Goal: Check status

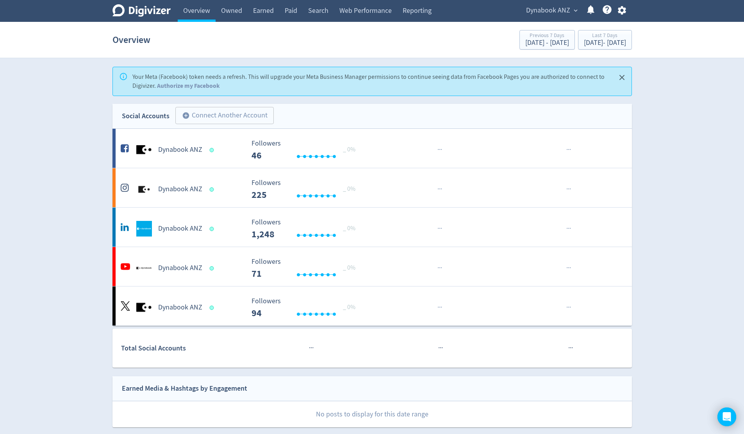
click at [575, 11] on span "expand_more" at bounding box center [575, 10] width 7 height 7
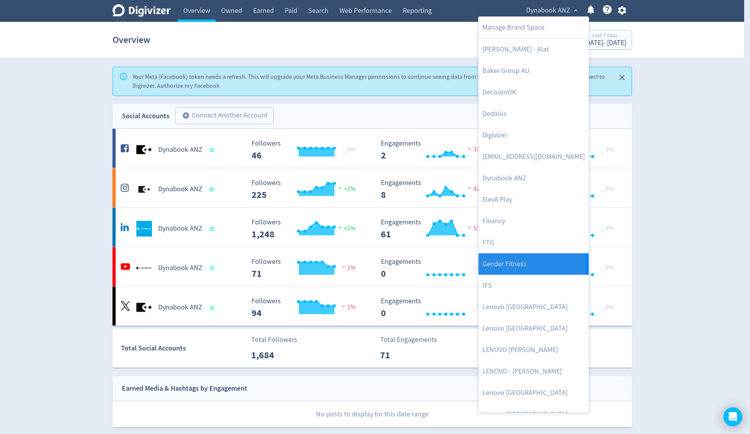
click at [531, 266] on link "Gender Fitness" at bounding box center [533, 263] width 110 height 21
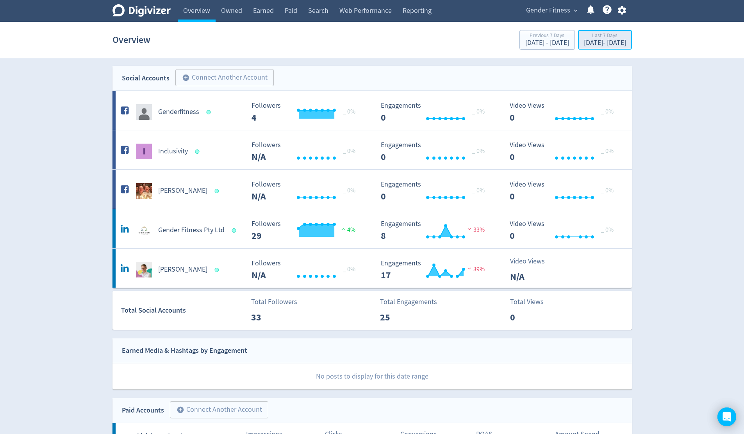
click at [593, 43] on div "[DATE] - [DATE]" at bounding box center [605, 42] width 42 height 7
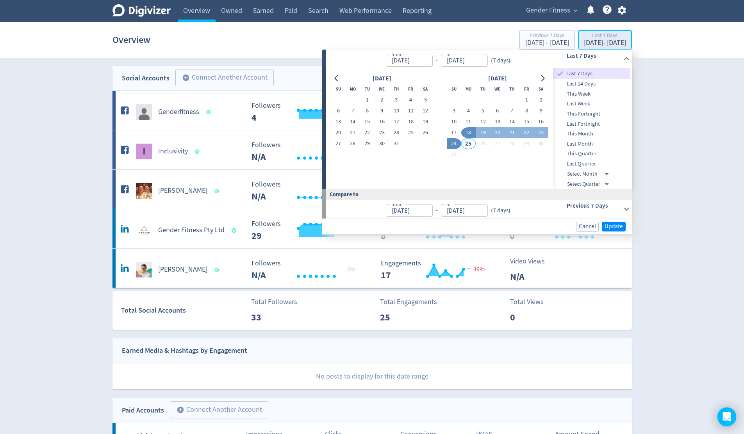
type input "[DATE]"
click at [582, 134] on span "This Month" at bounding box center [591, 134] width 77 height 9
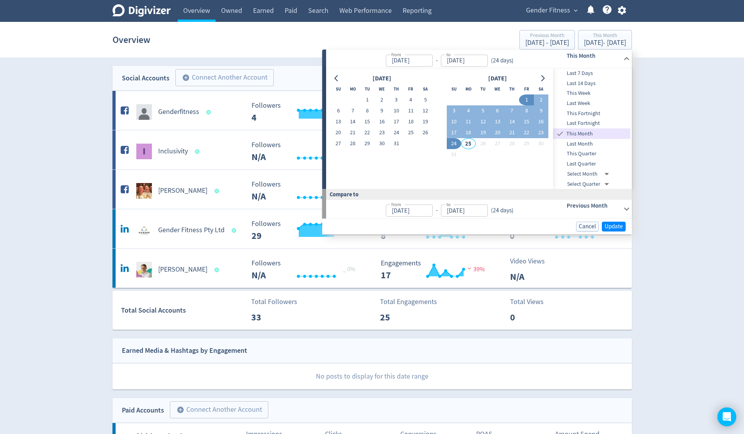
type input "[DATE]"
click at [614, 228] on span "Update" at bounding box center [613, 227] width 18 height 6
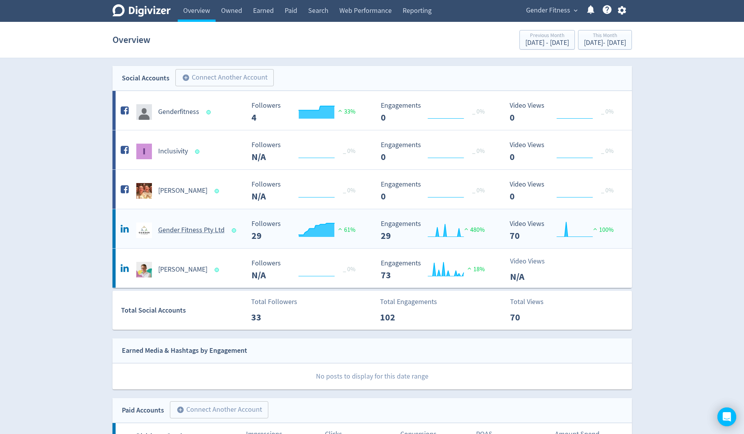
click at [195, 231] on h5 "Gender Fitness Pty Ltd" at bounding box center [191, 230] width 66 height 9
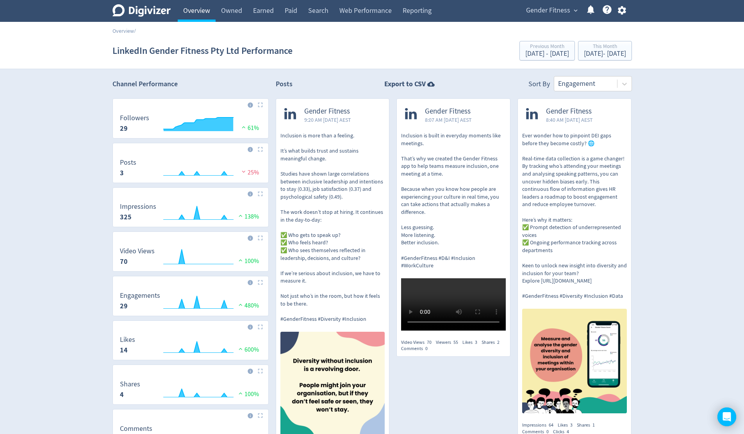
click at [205, 13] on link "Overview" at bounding box center [197, 11] width 38 height 22
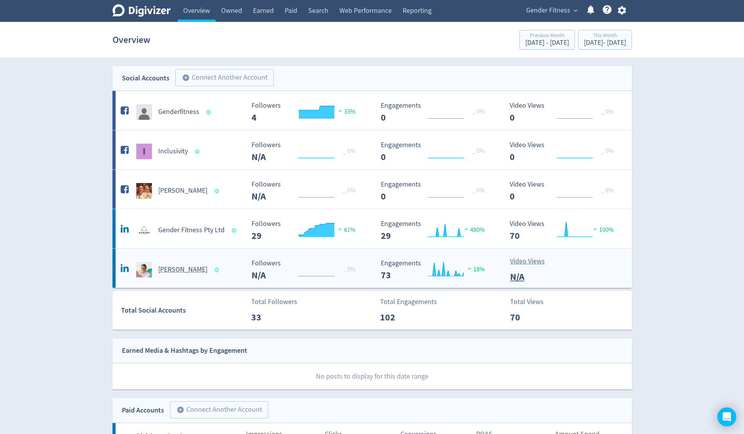
click at [194, 268] on div "[PERSON_NAME]" at bounding box center [182, 270] width 126 height 16
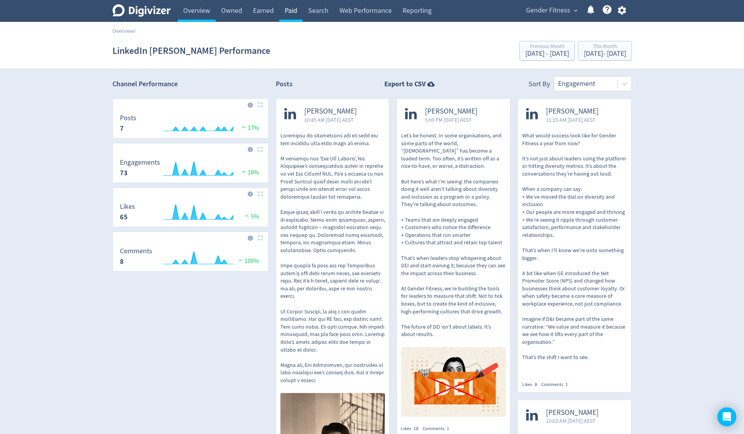
click at [292, 11] on link "Paid" at bounding box center [290, 11] width 23 height 22
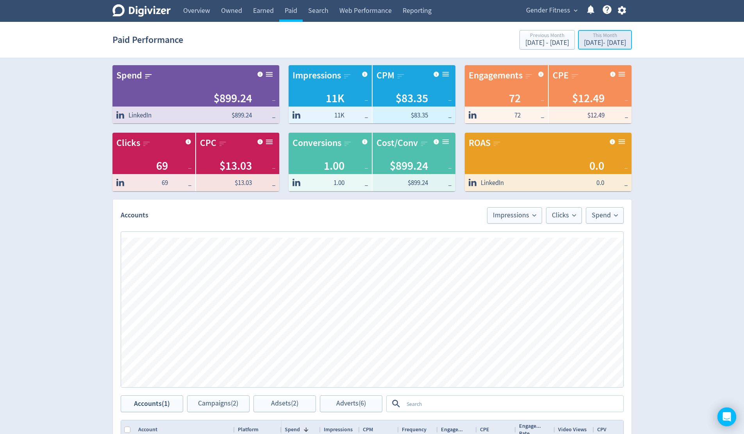
click at [602, 43] on div "[DATE] - [DATE]" at bounding box center [605, 42] width 42 height 7
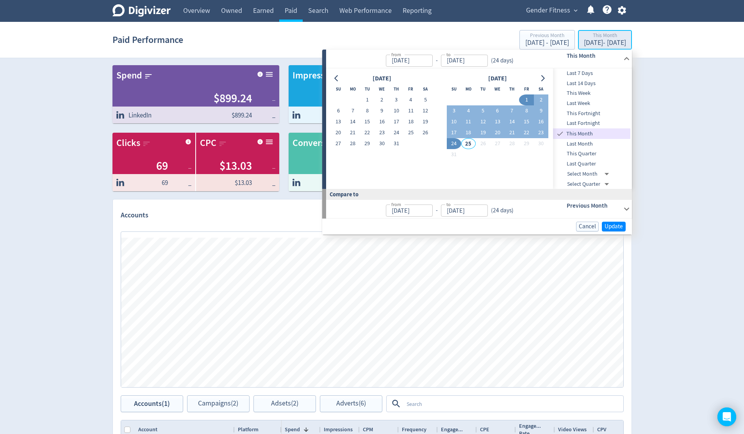
click at [602, 43] on div "[DATE] - [DATE]" at bounding box center [605, 42] width 42 height 7
drag, startPoint x: 524, startPoint y: 99, endPoint x: 526, endPoint y: 109, distance: 9.6
click at [524, 99] on button "1" at bounding box center [526, 99] width 14 height 11
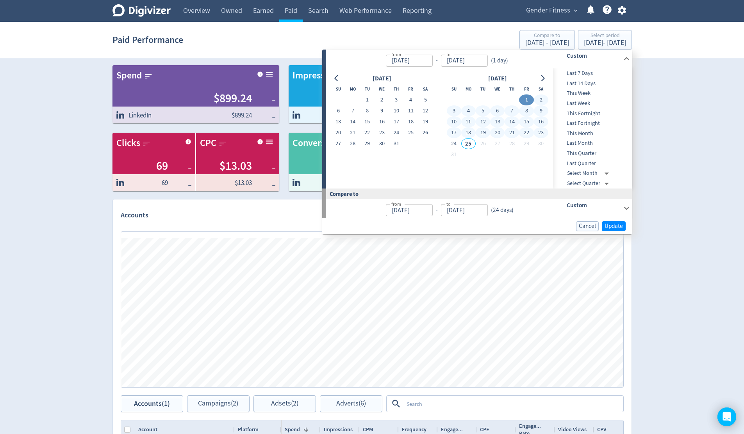
click at [541, 134] on button "23" at bounding box center [541, 132] width 14 height 11
type input "[DATE]"
click at [612, 226] on span "Update" at bounding box center [613, 226] width 18 height 6
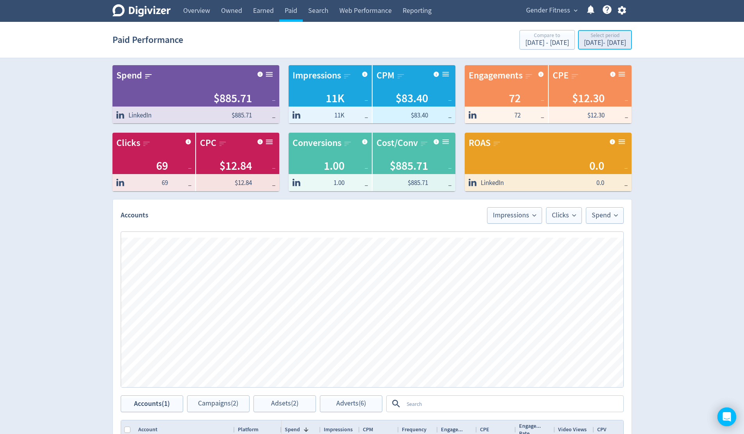
click at [593, 40] on div "[DATE] - [DATE]" at bounding box center [605, 42] width 42 height 7
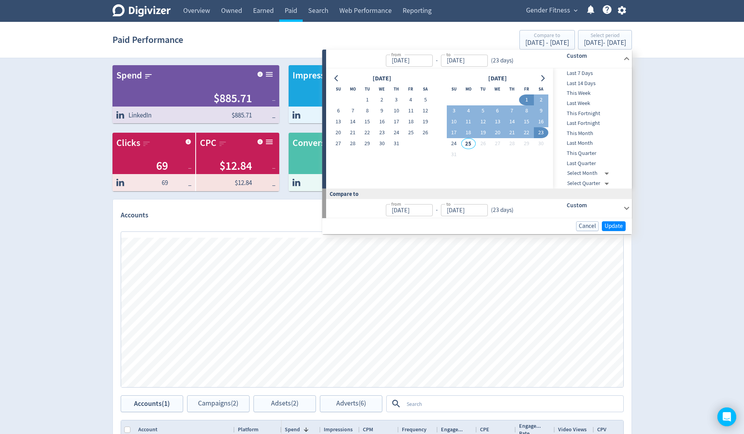
click at [586, 131] on span "This Month" at bounding box center [591, 133] width 77 height 9
type input "[DATE]"
drag, startPoint x: 615, startPoint y: 223, endPoint x: 712, endPoint y: 206, distance: 98.7
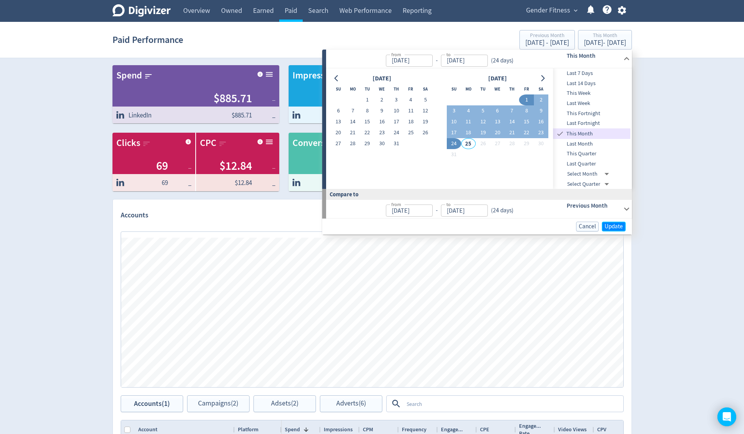
click at [616, 224] on span "Update" at bounding box center [613, 227] width 18 height 6
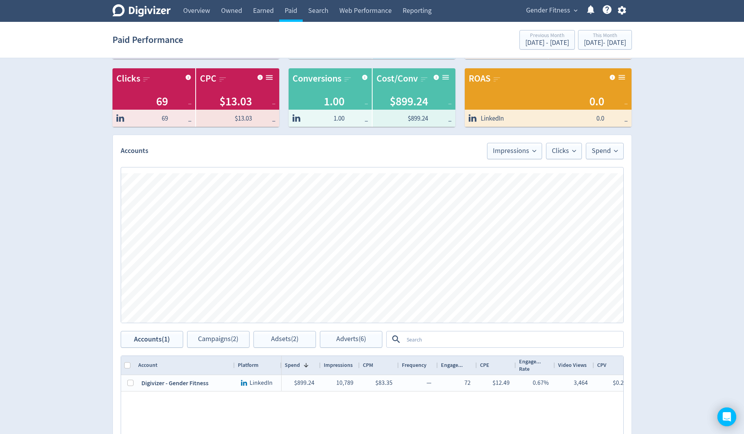
scroll to position [64, 0]
click at [370, 14] on link "Web Performance" at bounding box center [365, 11] width 63 height 22
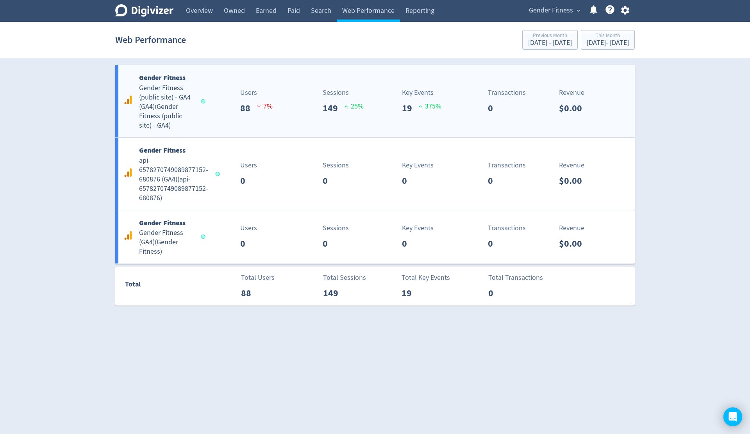
click at [303, 125] on div "Gender Fitness Gender Fitness (public site) - GA4 (GA4) ( Gender Fitness (publi…" at bounding box center [374, 101] width 519 height 72
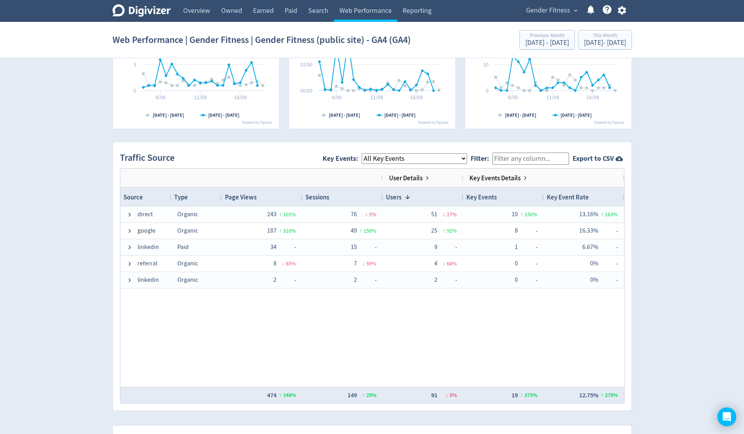
scroll to position [525, 0]
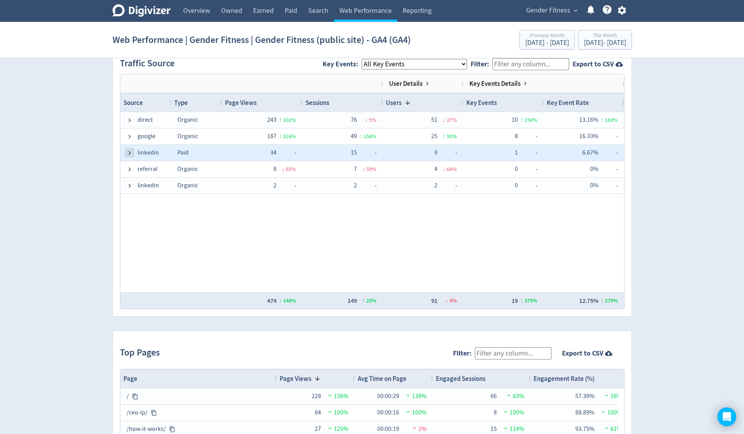
click at [127, 155] on span at bounding box center [129, 153] width 6 height 6
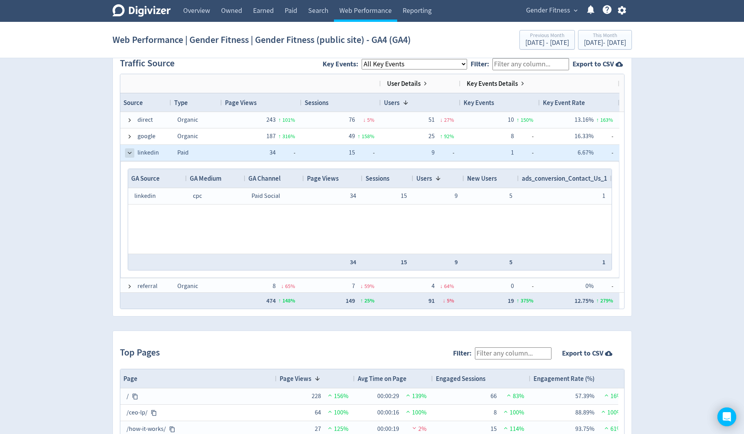
click at [131, 154] on span at bounding box center [129, 153] width 6 height 6
